Goal: Information Seeking & Learning: Learn about a topic

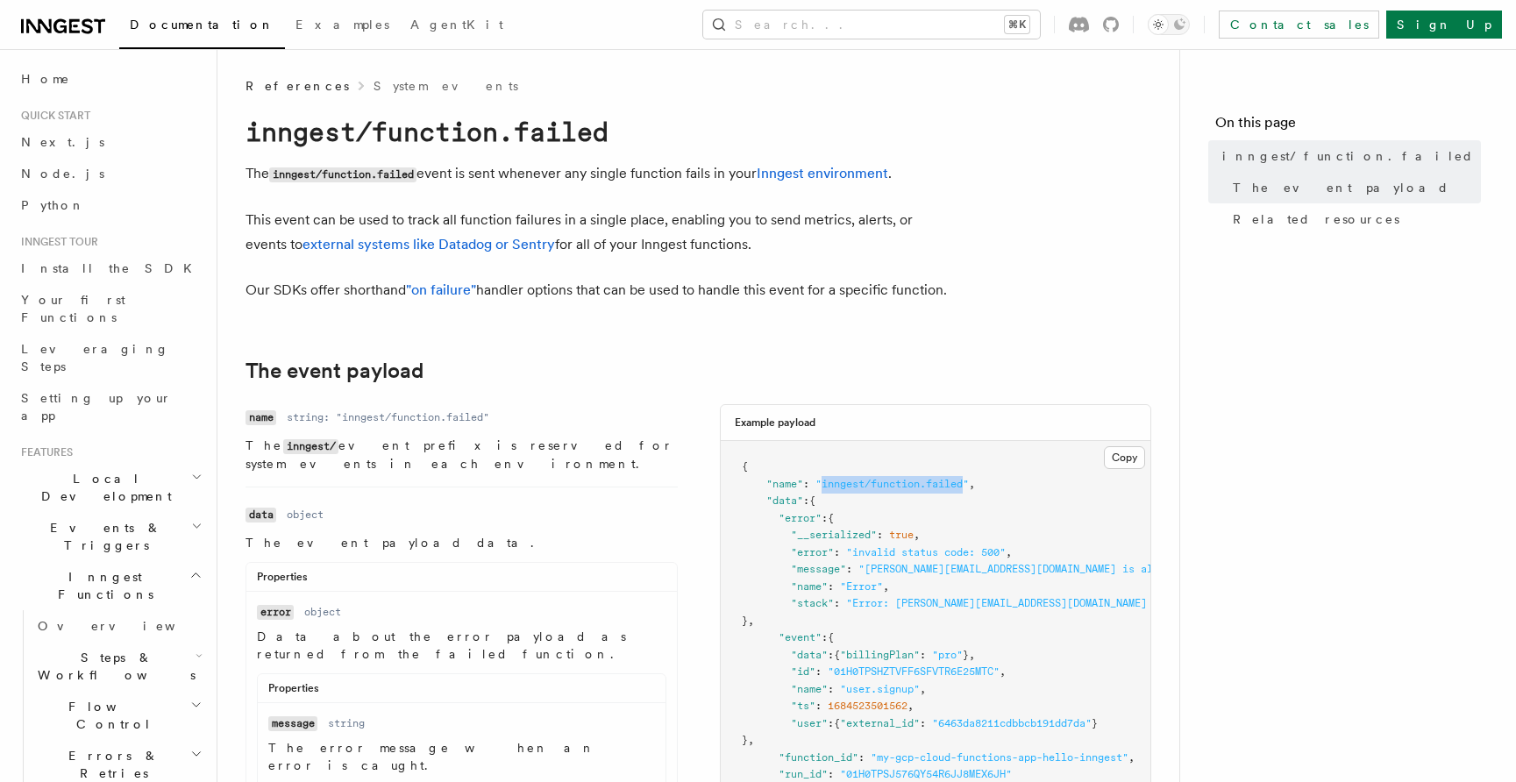
drag, startPoint x: 825, startPoint y: 509, endPoint x: 969, endPoint y: 509, distance: 143.8
click at [969, 490] on span ""inngest/function.failed"" at bounding box center [891, 484] width 153 height 12
copy span "inngest/function.failed"
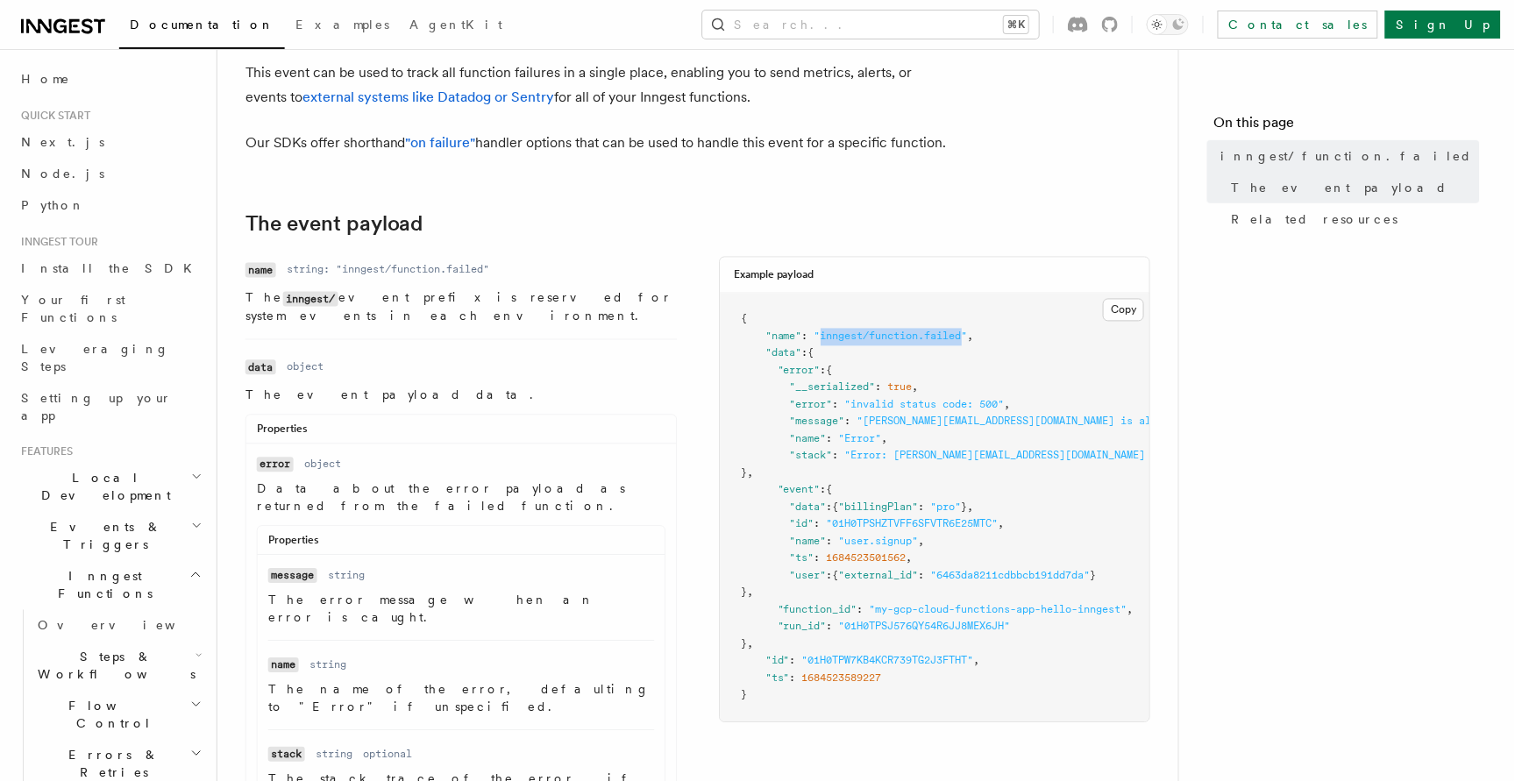
scroll to position [160, 0]
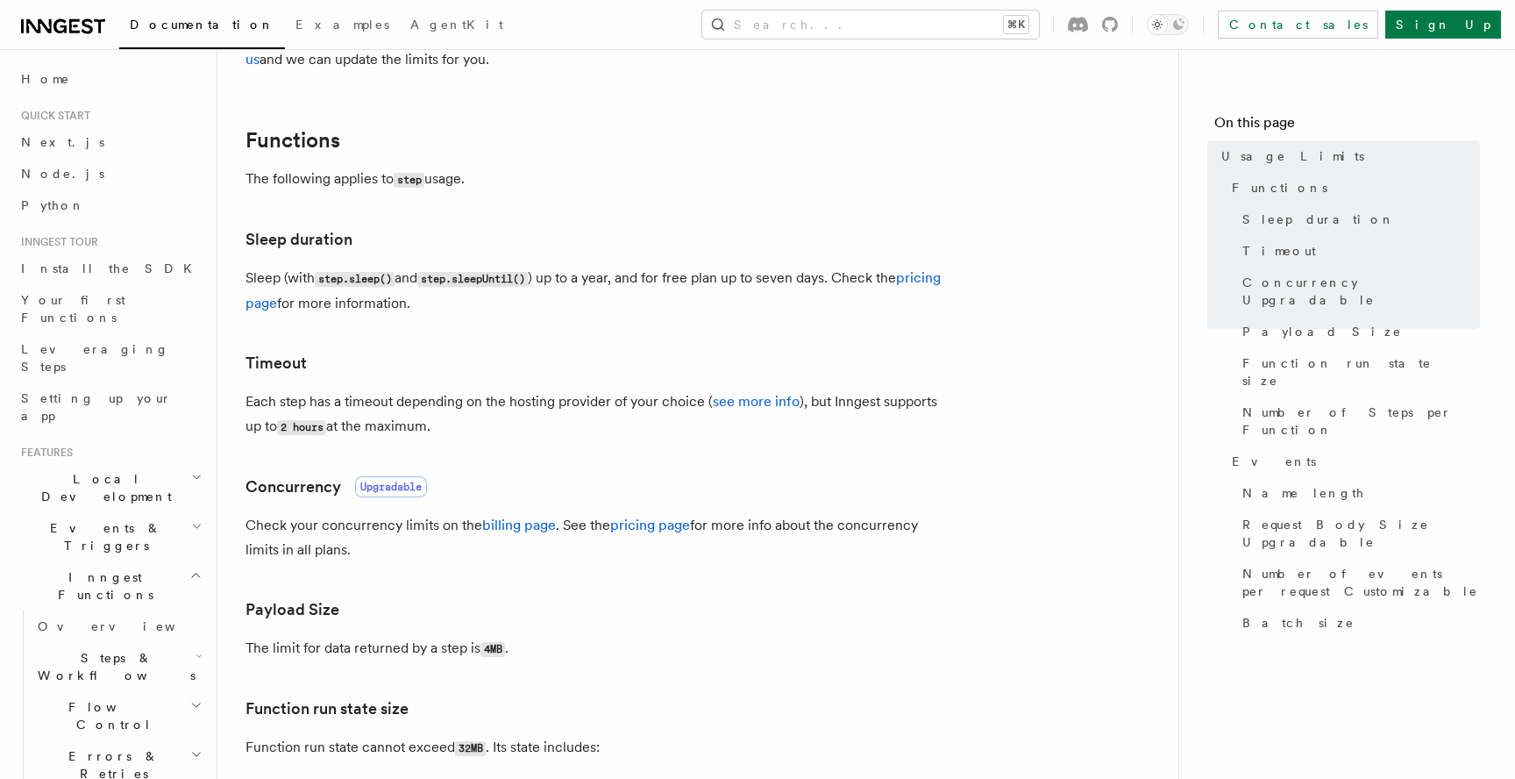
scroll to position [295, 0]
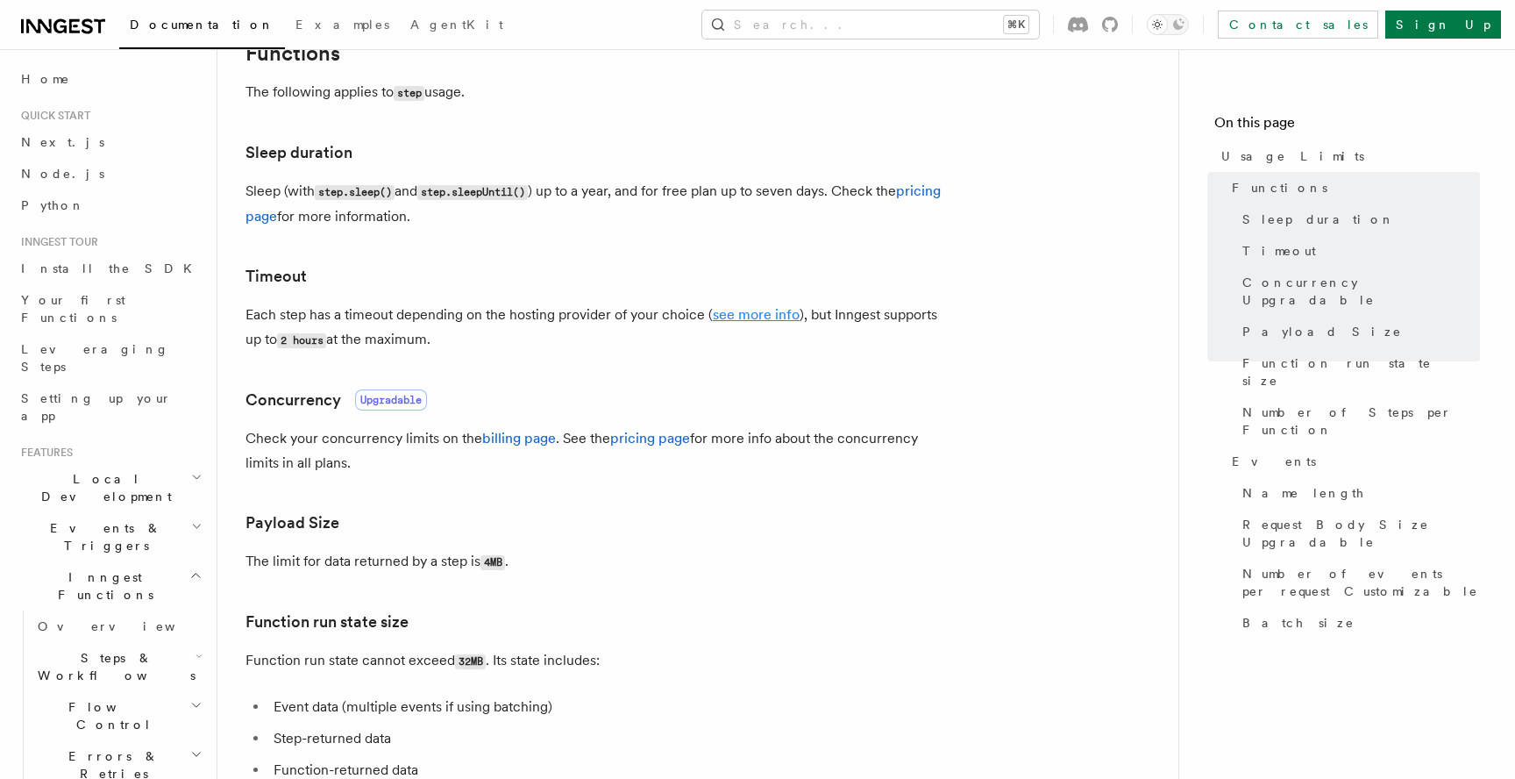
click at [738, 311] on link "see more info" at bounding box center [756, 314] width 87 height 17
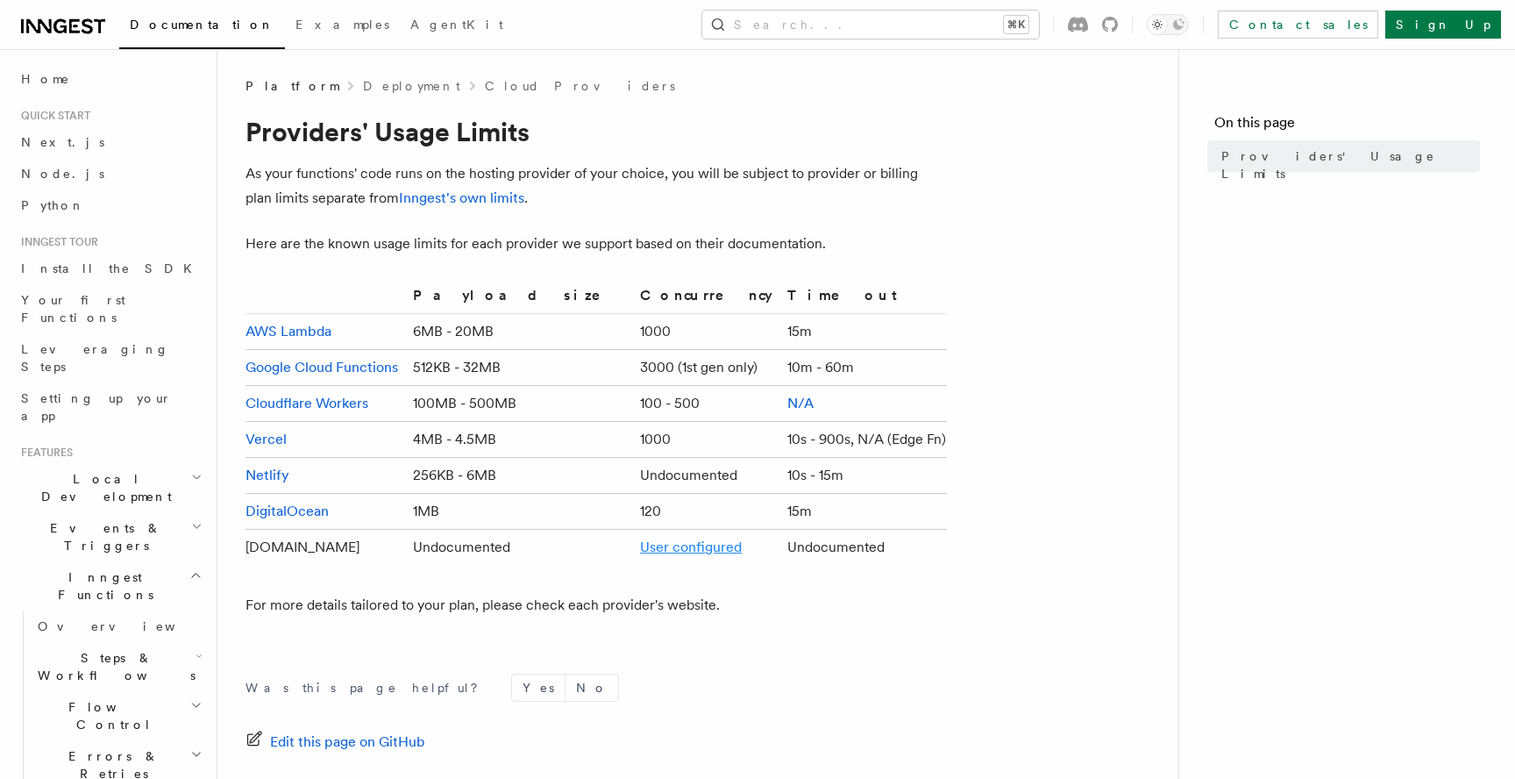
click at [660, 543] on link "User configured" at bounding box center [691, 546] width 102 height 17
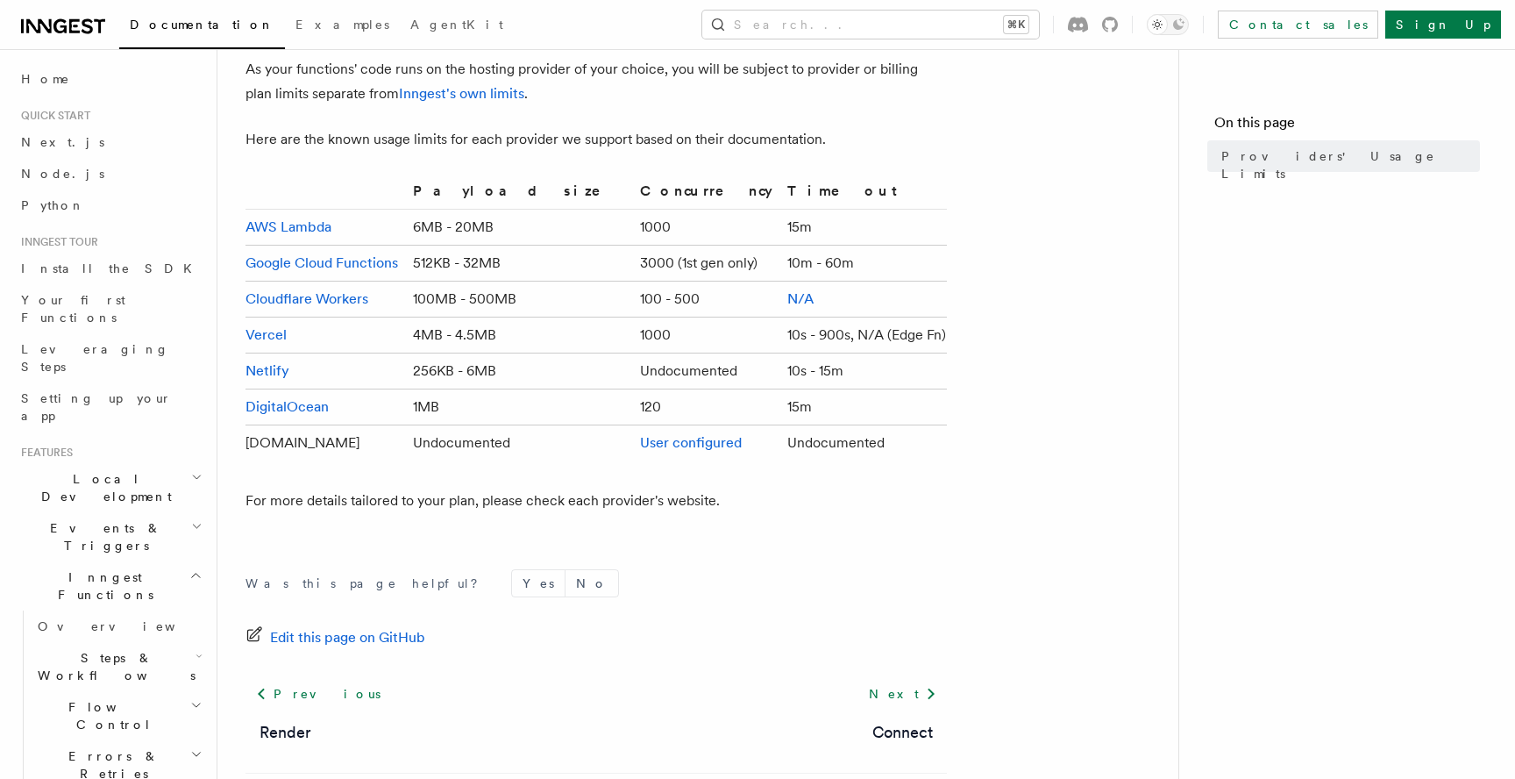
scroll to position [187, 0]
